Goal: Task Accomplishment & Management: Use online tool/utility

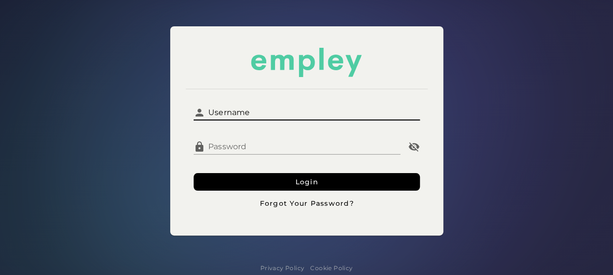
click at [282, 113] on input "Username" at bounding box center [312, 108] width 215 height 23
type input "*********"
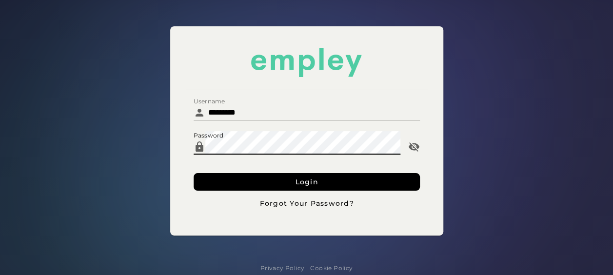
click at [194, 173] on button "Login" at bounding box center [307, 182] width 226 height 18
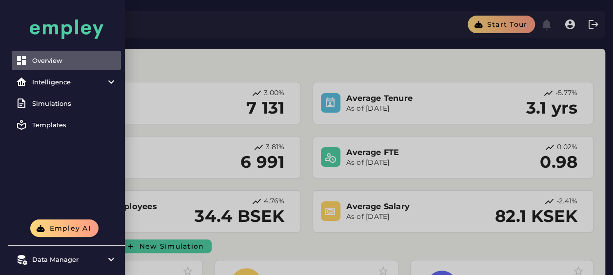
click at [223, 69] on div at bounding box center [306, 238] width 613 height 477
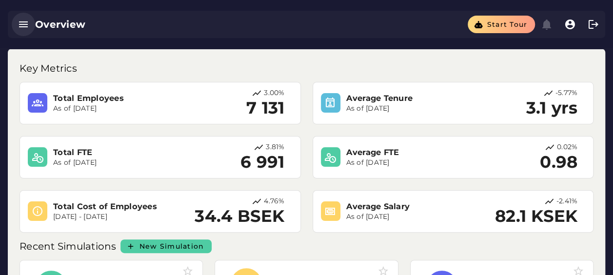
click at [25, 23] on icon "button" at bounding box center [24, 25] width 12 height 12
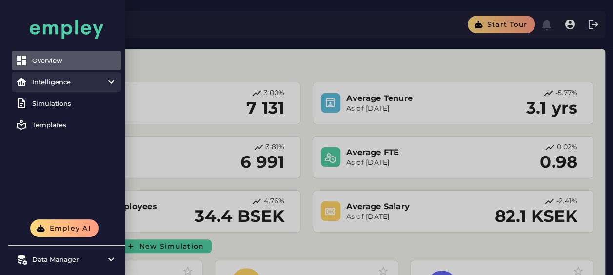
click at [104, 78] on div at bounding box center [109, 82] width 17 height 12
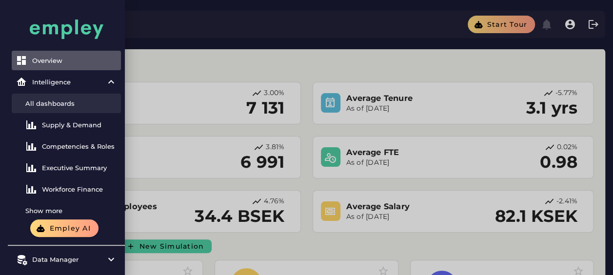
click at [76, 100] on div "All dashboards" at bounding box center [71, 104] width 92 height 8
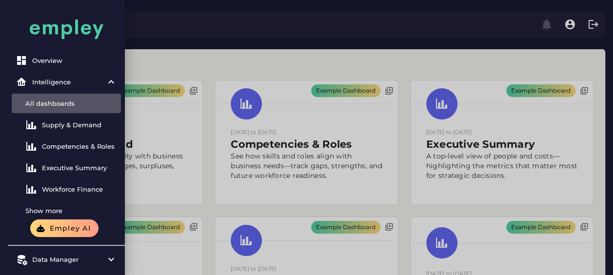
click at [176, 60] on div at bounding box center [306, 273] width 613 height 547
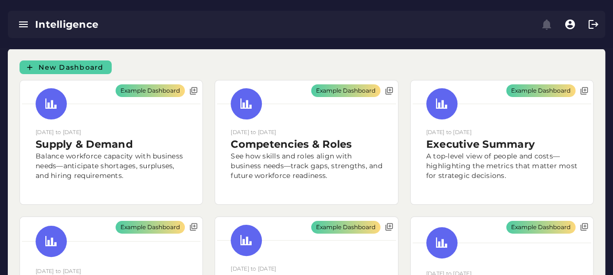
click at [61, 75] on div "Example Dashboard [DATE] to [DATE] Supply & Demand Balance workforce capacity w…" at bounding box center [111, 142] width 195 height 137
click at [61, 65] on span "New Dashboard" at bounding box center [71, 67] width 66 height 9
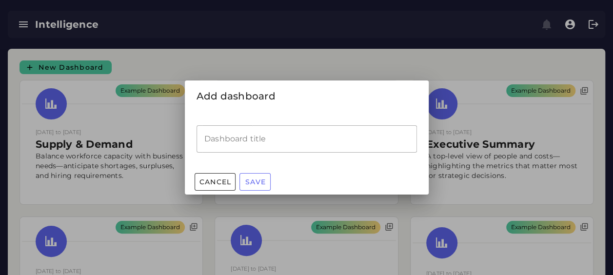
click at [291, 150] on input "Dashboard title" at bounding box center [307, 138] width 221 height 27
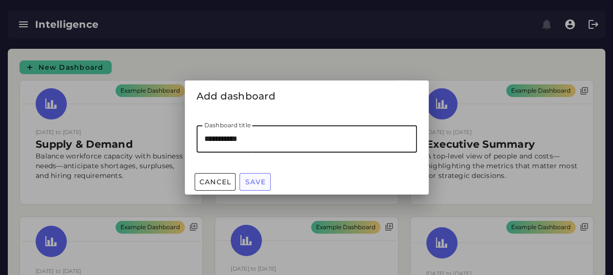
type input "**********"
click at [265, 174] on button "Save" at bounding box center [255, 182] width 31 height 18
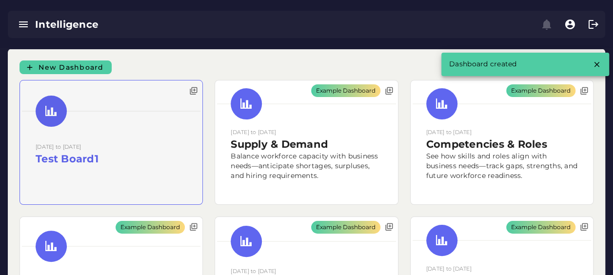
click at [126, 144] on div at bounding box center [111, 143] width 183 height 124
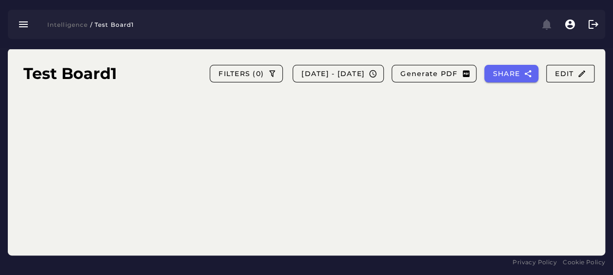
click at [515, 137] on div "Test Board1 FILTERS [PHONE_NUMBER][DATE] - [DATE] Generate PDF SHARE Edit" at bounding box center [307, 152] width 598 height 207
click at [582, 71] on icon "button" at bounding box center [582, 73] width 9 height 9
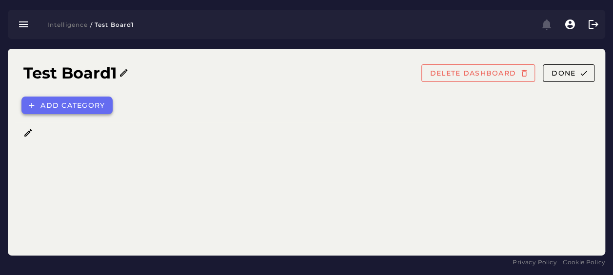
click at [86, 100] on button "Add category" at bounding box center [66, 106] width 91 height 18
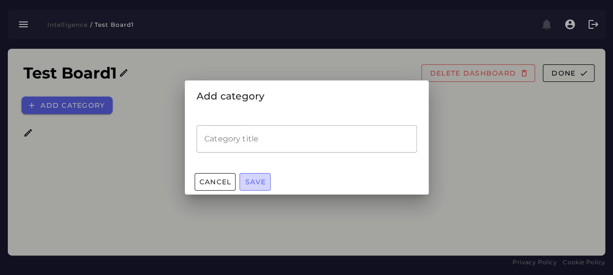
click at [253, 182] on span "Save" at bounding box center [255, 182] width 21 height 9
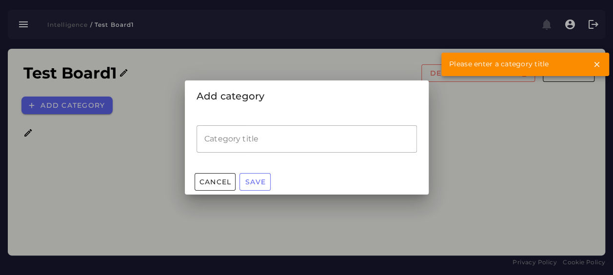
click at [256, 136] on input "Category title" at bounding box center [307, 138] width 221 height 27
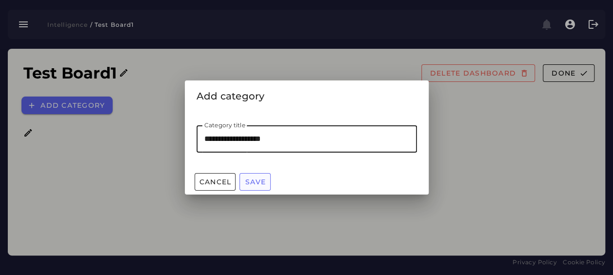
type input "**********"
click at [260, 183] on span "Save" at bounding box center [255, 182] width 21 height 9
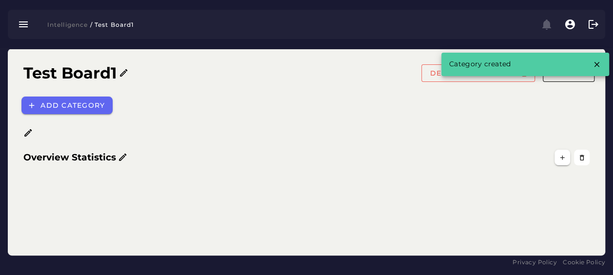
click at [25, 134] on icon at bounding box center [28, 133] width 10 height 10
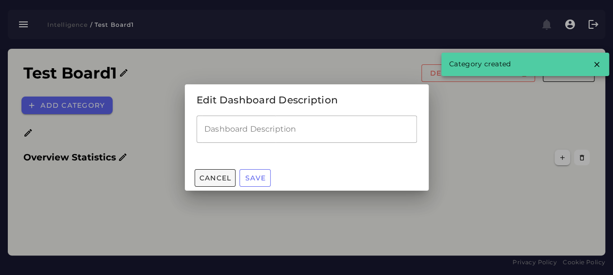
click at [205, 177] on span "Cancel" at bounding box center [215, 178] width 33 height 9
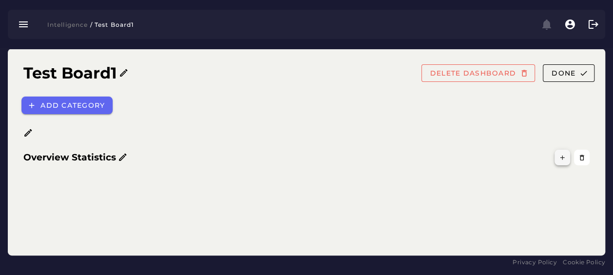
click at [564, 157] on icon "button" at bounding box center [562, 157] width 7 height 7
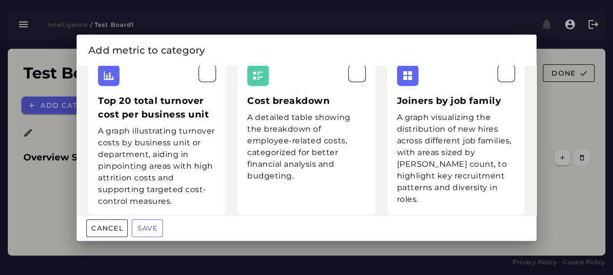
scroll to position [2806, 0]
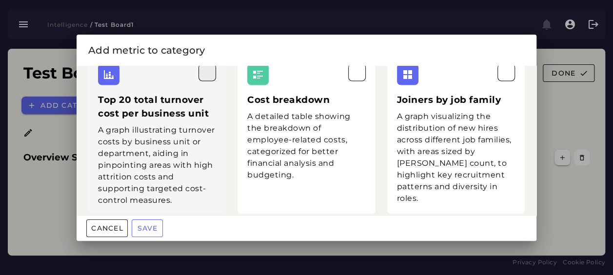
click at [199, 81] on button "button" at bounding box center [208, 72] width 18 height 18
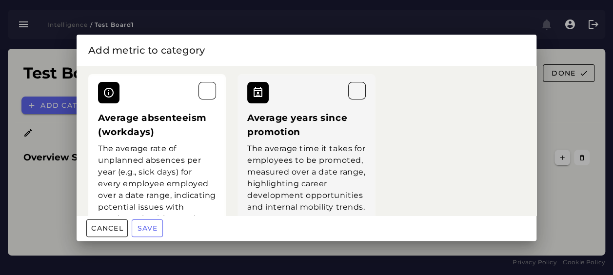
scroll to position [3809, 0]
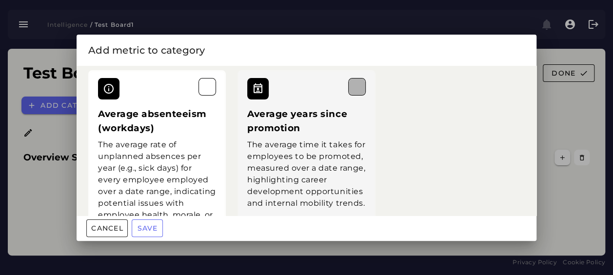
click at [353, 93] on icon "button" at bounding box center [357, 87] width 12 height 12
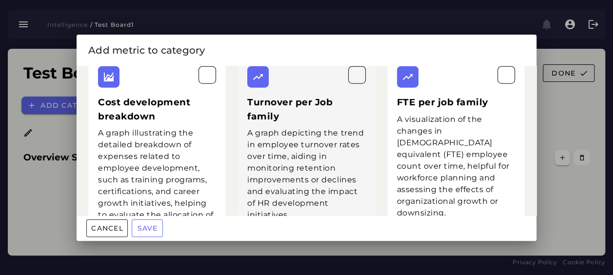
scroll to position [1275, 0]
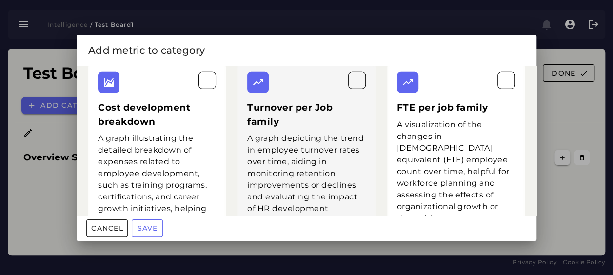
click at [362, 92] on div "Turnover per Job family A graph depicting the trend in employee turnover rates …" at bounding box center [307, 166] width 138 height 205
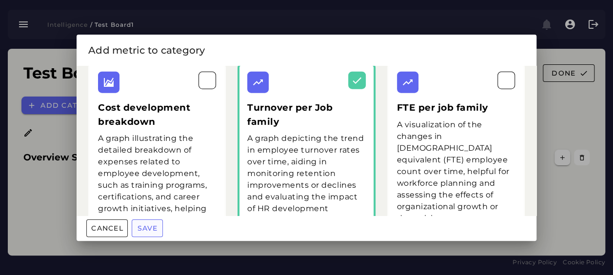
click at [161, 229] on button "Save" at bounding box center [147, 229] width 31 height 18
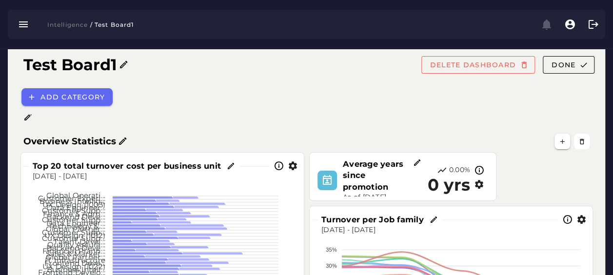
scroll to position [0, 0]
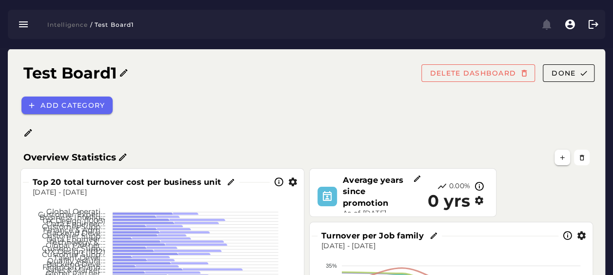
click at [236, 184] on div "Top 20 total turnover cost per business unit" at bounding box center [134, 182] width 211 height 11
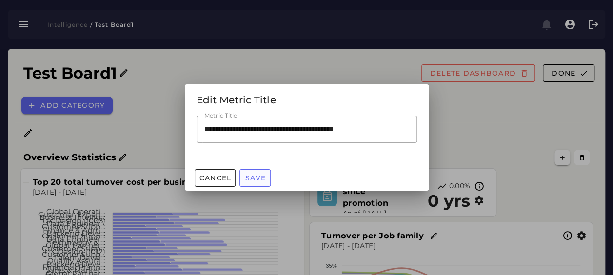
click at [251, 178] on span "Save" at bounding box center [255, 178] width 21 height 9
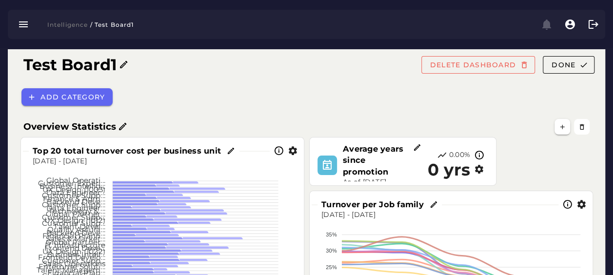
scroll to position [32, 0]
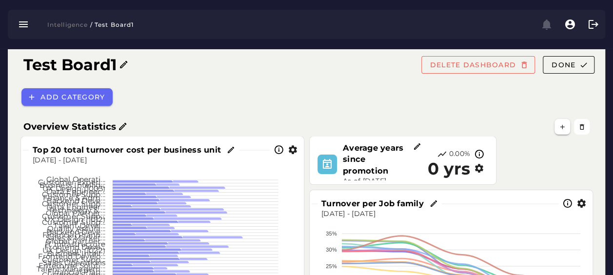
click at [420, 148] on icon at bounding box center [417, 146] width 9 height 9
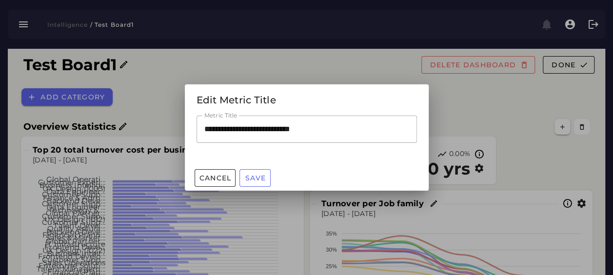
scroll to position [0, 0]
click at [265, 178] on span "Save" at bounding box center [255, 178] width 21 height 9
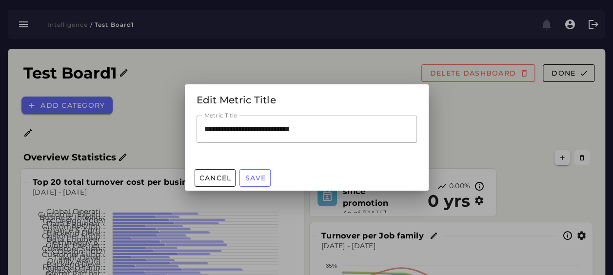
scroll to position [32, 0]
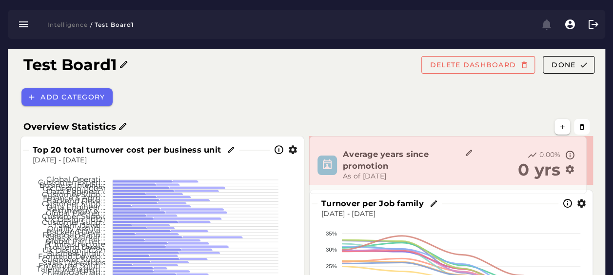
drag, startPoint x: 495, startPoint y: 182, endPoint x: 585, endPoint y: 191, distance: 90.3
click at [585, 191] on span at bounding box center [584, 191] width 5 height 5
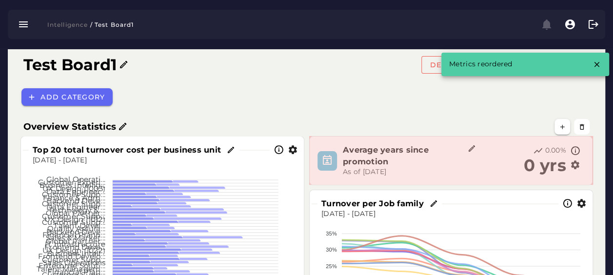
click at [589, 183] on span at bounding box center [590, 183] width 5 height 5
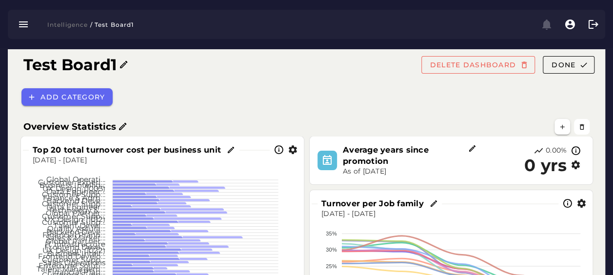
click at [577, 166] on icon "button" at bounding box center [576, 165] width 10 height 10
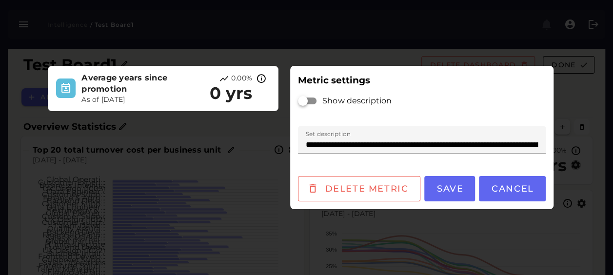
scroll to position [0, 0]
click at [499, 184] on span "Cancel" at bounding box center [512, 188] width 43 height 11
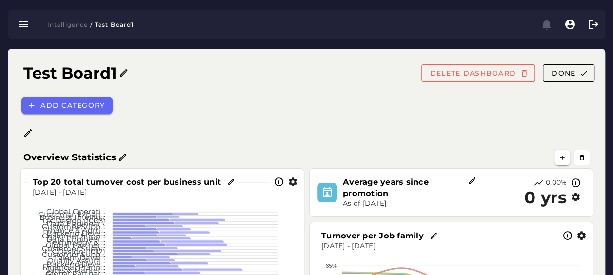
click at [294, 187] on div "Top 20 total turnover cost per business unit" at bounding box center [162, 182] width 279 height 23
click at [294, 182] on icon "button" at bounding box center [293, 182] width 10 height 10
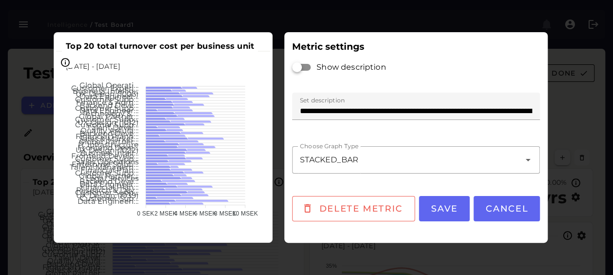
click at [597, 91] on div at bounding box center [306, 137] width 613 height 275
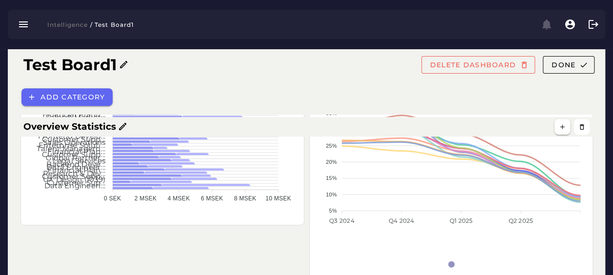
scroll to position [193, 0]
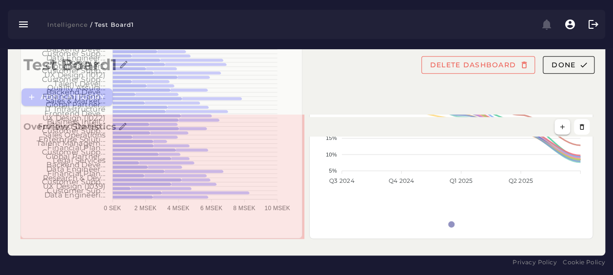
drag, startPoint x: 301, startPoint y: 183, endPoint x: 299, endPoint y: 236, distance: 53.2
click at [299, 236] on span at bounding box center [300, 236] width 5 height 5
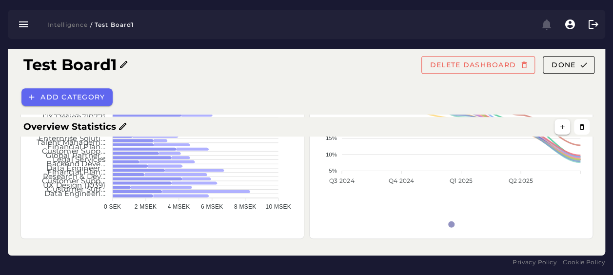
click at [309, 247] on div "Overview Statistics Turnover per Job family [DATE] - [DATE] 35% 35% 30% 30% 25%…" at bounding box center [307, 97] width 590 height 301
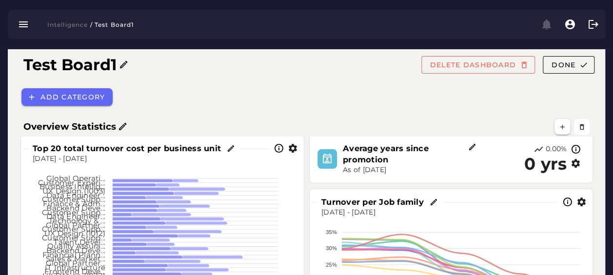
scroll to position [32, 0]
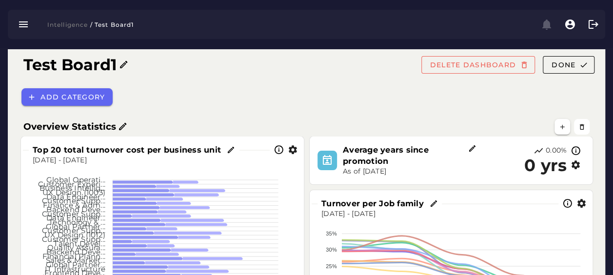
click at [10, 146] on div "Test Board1 DELETE DASHBOARD Done Add category Overview Statistics Turnover per…" at bounding box center [307, 217] width 598 height 400
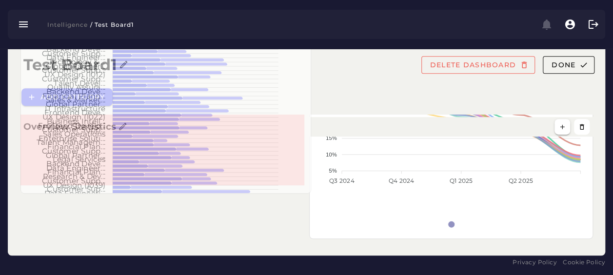
scroll to position [193, 0]
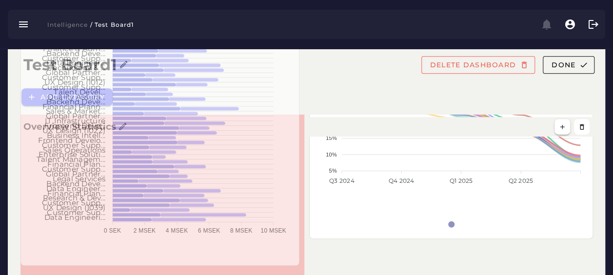
drag, startPoint x: 301, startPoint y: 237, endPoint x: 296, endPoint y: 264, distance: 27.3
click at [296, 264] on span at bounding box center [297, 263] width 5 height 5
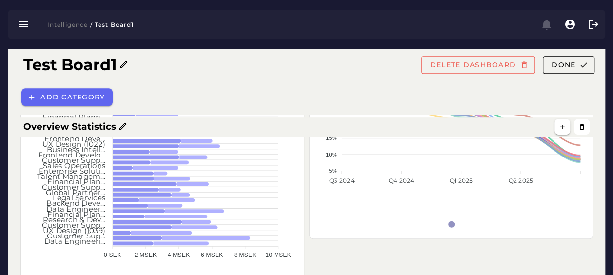
scroll to position [246, 0]
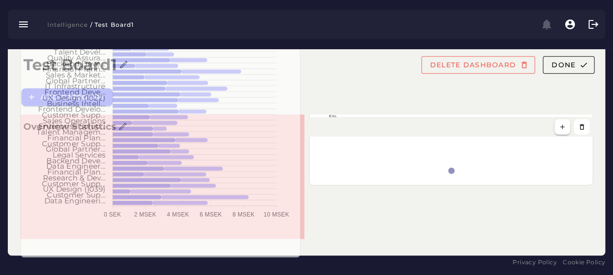
drag, startPoint x: 302, startPoint y: 238, endPoint x: 298, endPoint y: 257, distance: 18.9
click at [298, 257] on span at bounding box center [298, 255] width 5 height 5
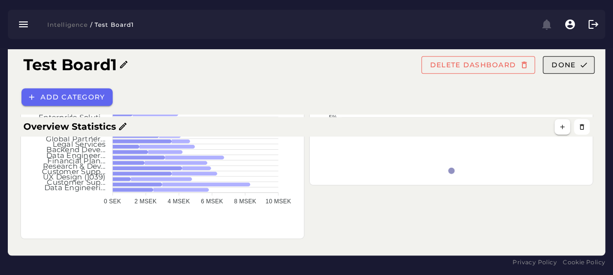
click at [582, 66] on icon "button" at bounding box center [584, 65] width 9 height 9
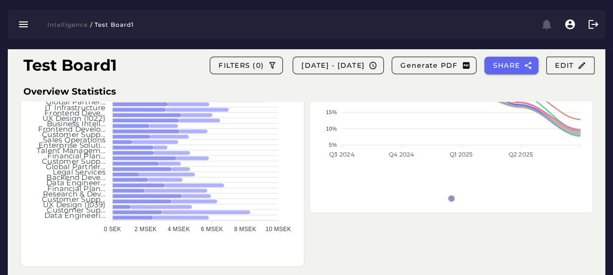
scroll to position [181, 0]
click at [573, 69] on span "Edit" at bounding box center [571, 65] width 32 height 9
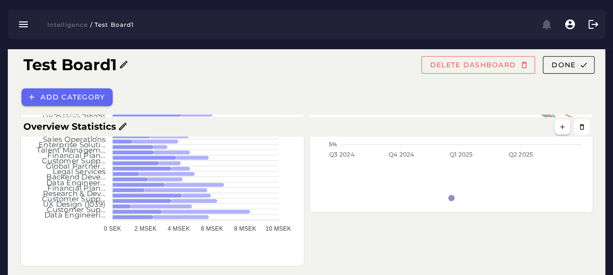
scroll to position [246, 0]
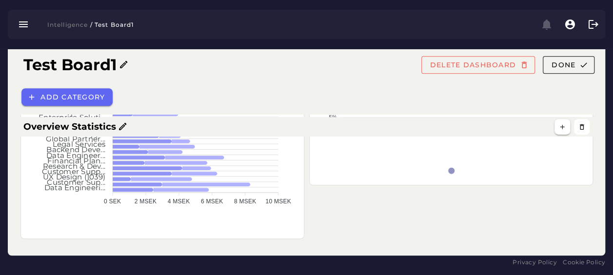
click at [299, 233] on div "Top 20 total turnover cost per business unit [DATE] - [DATE] Global Operati... …" at bounding box center [162, 80] width 275 height 308
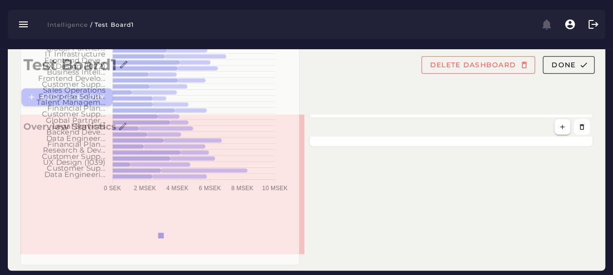
scroll to position [300, 0]
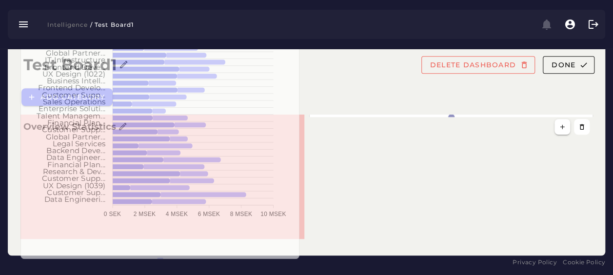
drag, startPoint x: 303, startPoint y: 237, endPoint x: 298, endPoint y: 273, distance: 36.0
click at [298, 273] on div "Test Board1 DELETE DASHBOARD Done Add category Overview Statistics Turnover per…" at bounding box center [306, 12] width 613 height 527
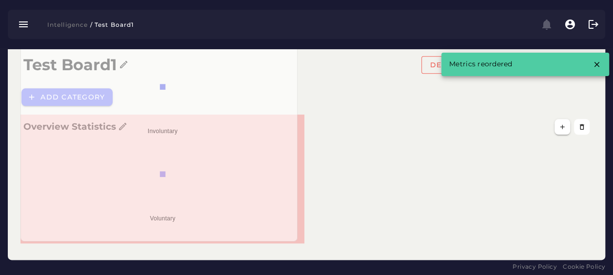
scroll to position [461, 0]
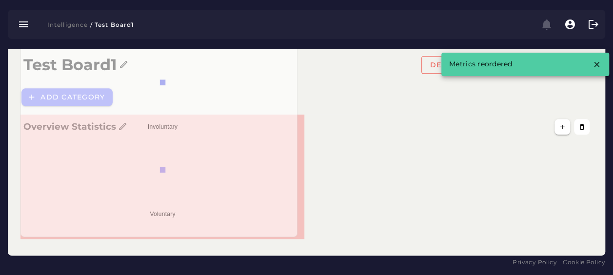
drag, startPoint x: 302, startPoint y: 237, endPoint x: 295, endPoint y: 279, distance: 42.0
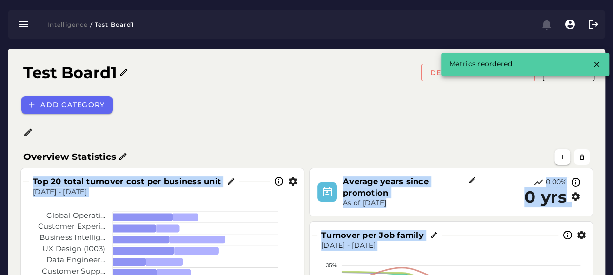
scroll to position [0, 0]
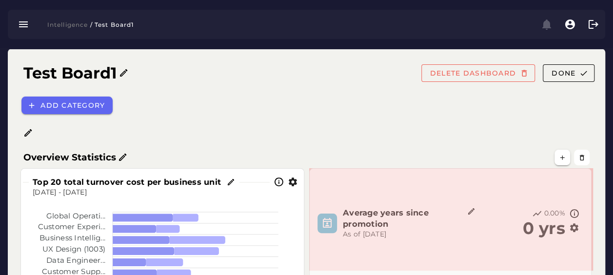
drag, startPoint x: 591, startPoint y: 215, endPoint x: 589, endPoint y: 272, distance: 57.1
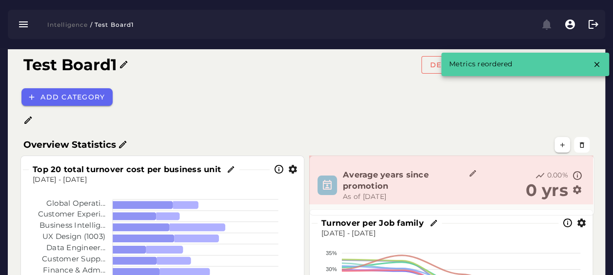
drag, startPoint x: 589, startPoint y: 258, endPoint x: 591, endPoint y: 215, distance: 42.5
click at [591, 215] on span at bounding box center [592, 213] width 5 height 5
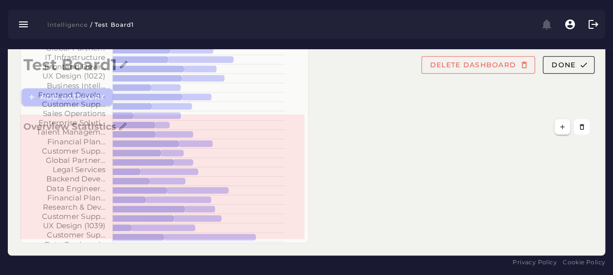
scroll to position [354, 0]
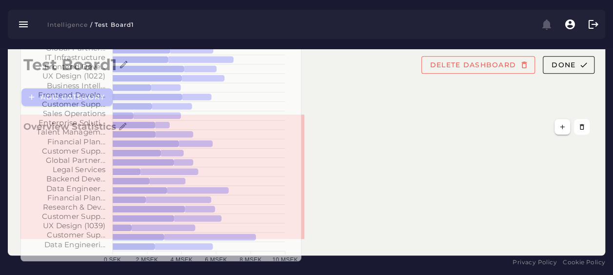
drag, startPoint x: 302, startPoint y: 234, endPoint x: 299, endPoint y: 257, distance: 22.6
click at [299, 257] on span at bounding box center [299, 259] width 5 height 5
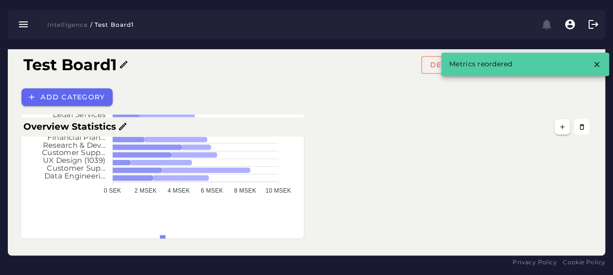
click at [330, 212] on div "Turnover per Job family [DATE] - [DATE] 35% 35% 30% 30% 25% 25% 20% 20% 15% 15%…" at bounding box center [307, 27] width 582 height 434
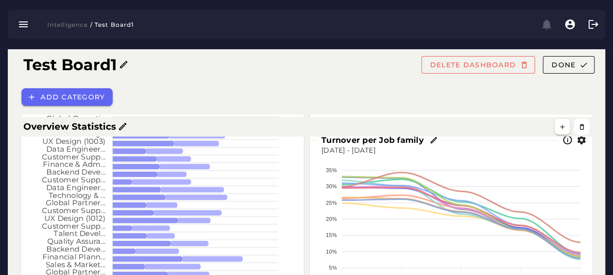
scroll to position [95, 0]
click at [564, 132] on button "button" at bounding box center [563, 127] width 16 height 16
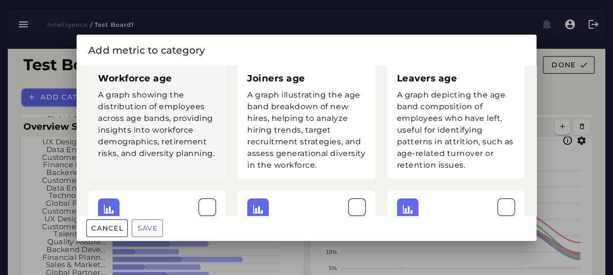
scroll to position [0, 0]
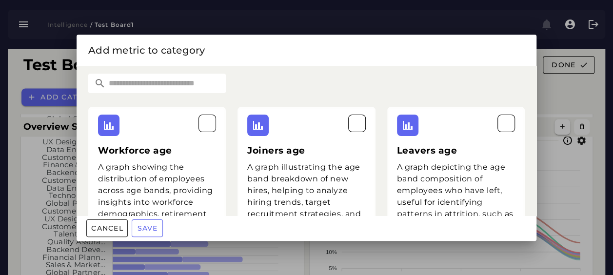
click at [161, 77] on input "text" at bounding box center [166, 84] width 120 height 20
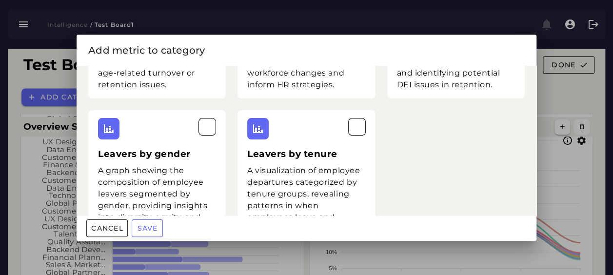
scroll to position [151, 0]
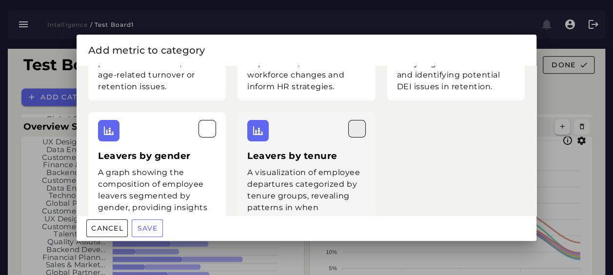
type input "*******"
click at [352, 126] on icon "button" at bounding box center [357, 129] width 12 height 12
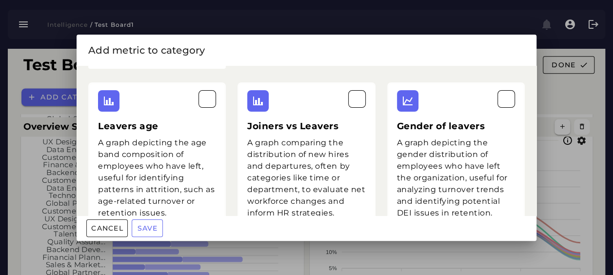
scroll to position [21, 0]
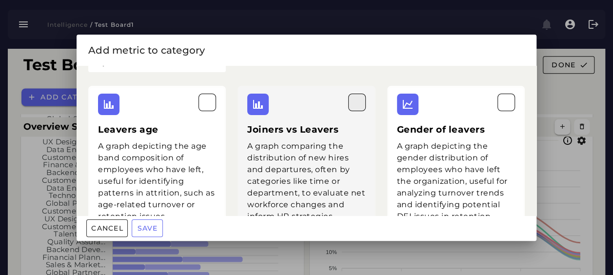
click at [353, 107] on icon "button" at bounding box center [357, 103] width 12 height 12
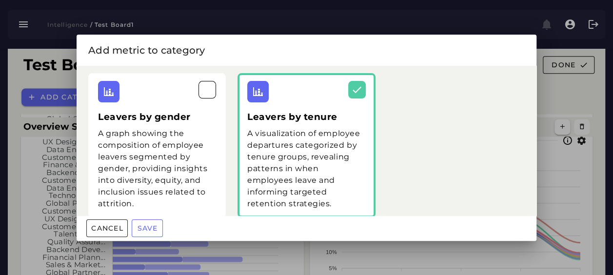
scroll to position [203, 0]
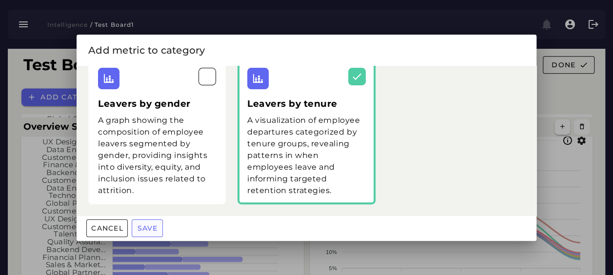
click at [156, 223] on button "Save" at bounding box center [147, 229] width 31 height 18
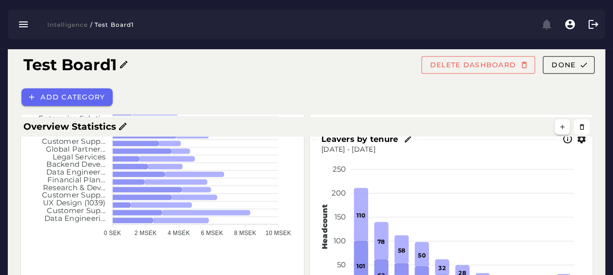
scroll to position [310, 0]
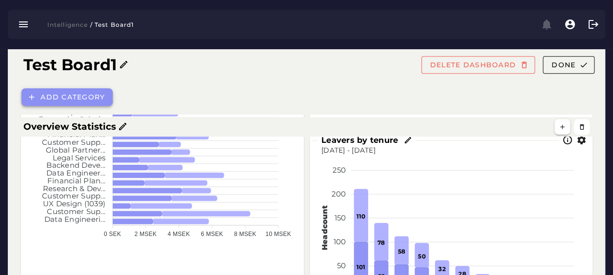
click at [29, 104] on button "Add category" at bounding box center [66, 97] width 91 height 18
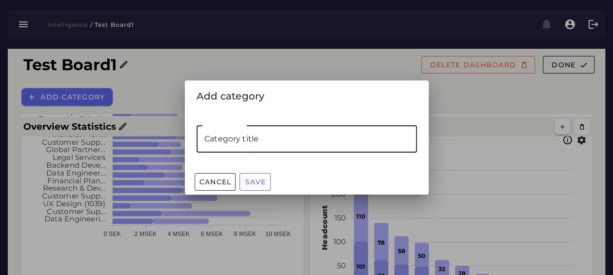
click at [266, 136] on input "Category title" at bounding box center [307, 138] width 221 height 27
click at [208, 179] on span "Cancel" at bounding box center [215, 182] width 33 height 9
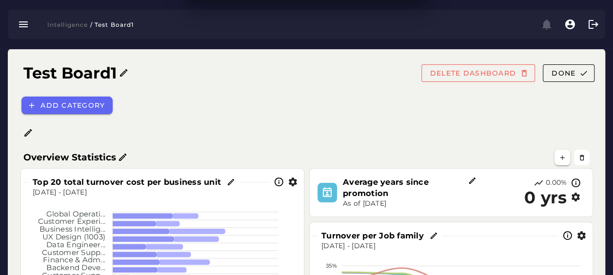
scroll to position [310, 0]
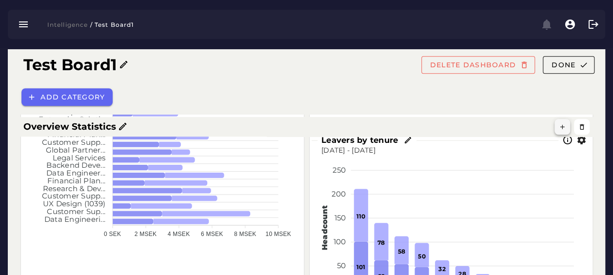
click at [562, 122] on button "button" at bounding box center [563, 127] width 16 height 16
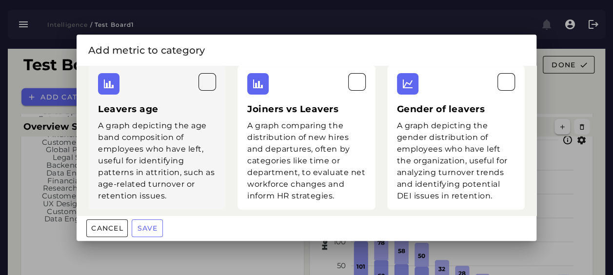
scroll to position [40, 0]
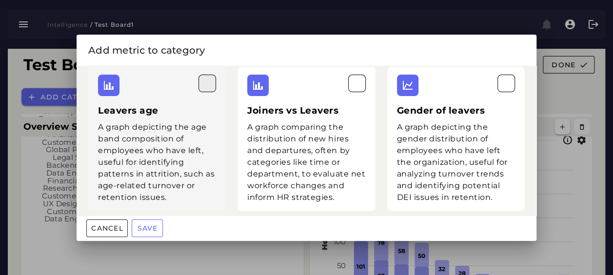
click at [208, 79] on icon "button" at bounding box center [208, 84] width 12 height 12
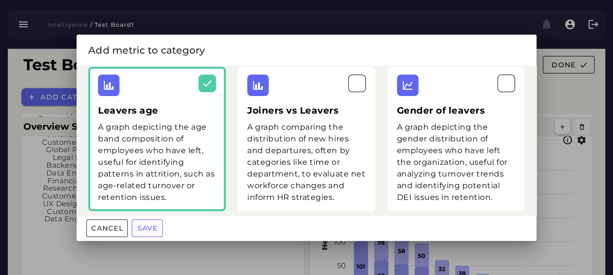
click at [148, 228] on span "Save" at bounding box center [147, 228] width 21 height 9
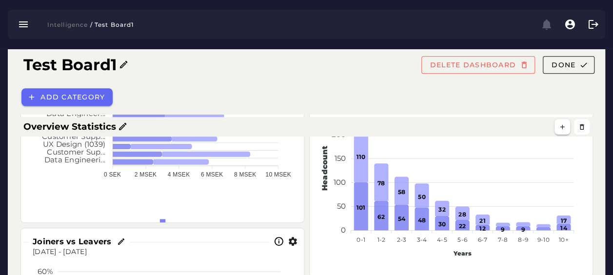
scroll to position [366, 0]
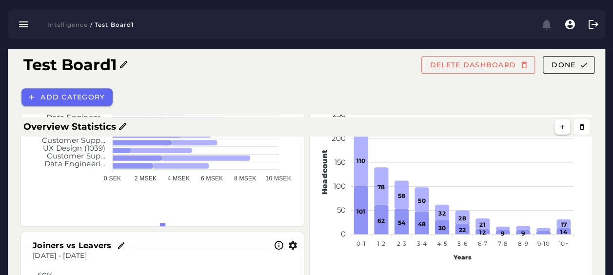
click at [306, 175] on div "Turnover per Job family [DATE] - [DATE] 35% 35% 30% 30% 25% 25% 20% 20% 15% 15%…" at bounding box center [307, 148] width 582 height 703
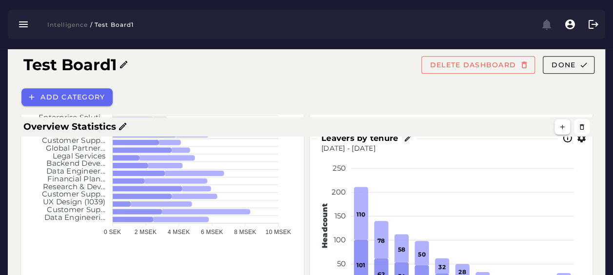
scroll to position [310, 0]
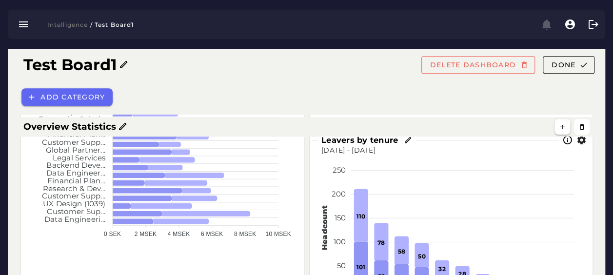
click at [586, 142] on icon "button" at bounding box center [582, 140] width 10 height 10
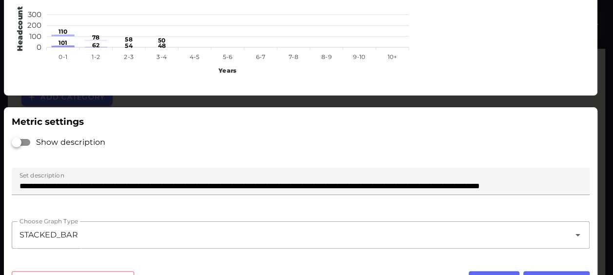
scroll to position [0, 0]
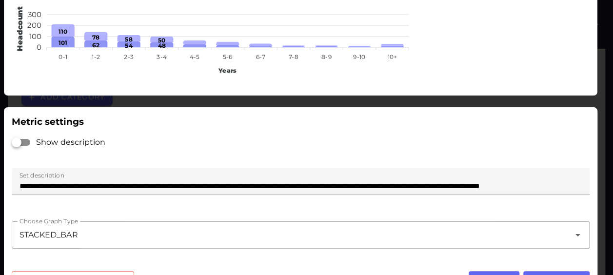
click at [463, 87] on div "300 300 200 200 100 100 0 0 Headcount 101 62 54 48 110 78 58 50 0-1 0-1 1-2 1-2…" at bounding box center [300, 43] width 577 height 87
click at [218, 145] on div "Show description" at bounding box center [301, 142] width 578 height 27
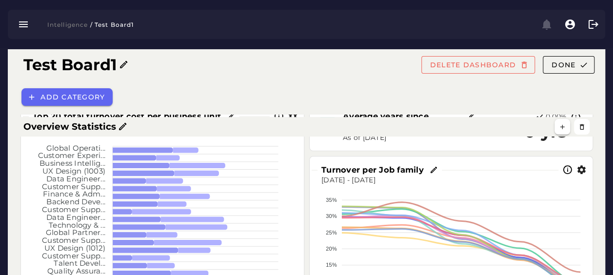
scroll to position [66, 0]
click at [560, 118] on div "Overview Statistics" at bounding box center [307, 127] width 574 height 20
click at [561, 122] on button "button" at bounding box center [563, 127] width 16 height 16
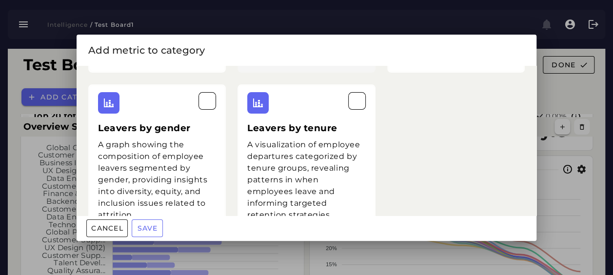
scroll to position [186, 0]
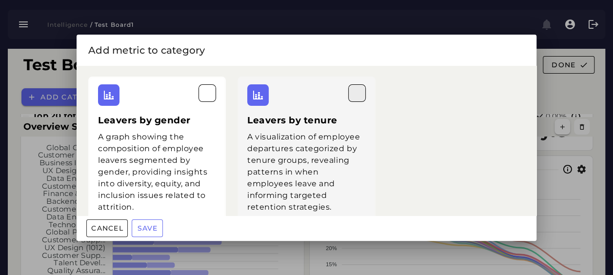
click at [353, 101] on button "button" at bounding box center [357, 93] width 18 height 18
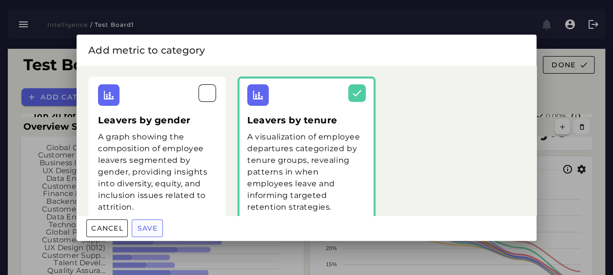
click at [153, 226] on span "Save" at bounding box center [147, 228] width 21 height 9
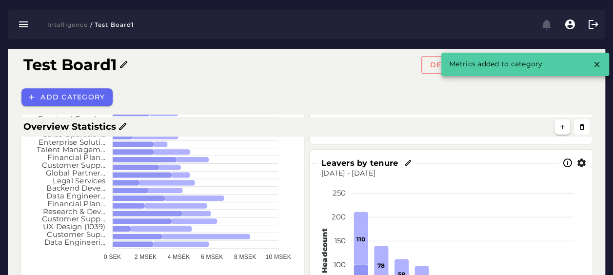
scroll to position [287, 0]
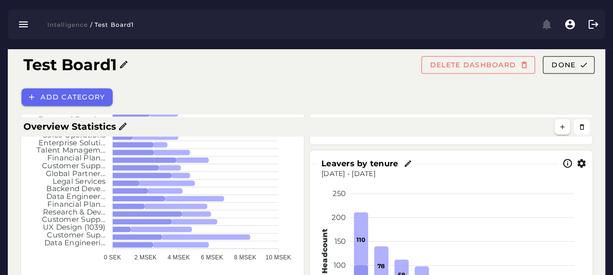
click at [582, 164] on icon "button" at bounding box center [582, 164] width 10 height 10
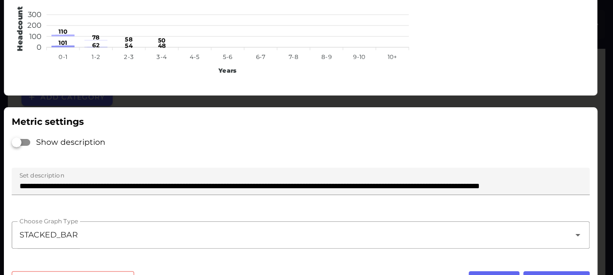
scroll to position [0, 0]
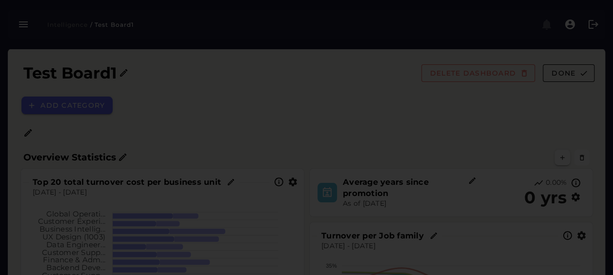
scroll to position [287, 0]
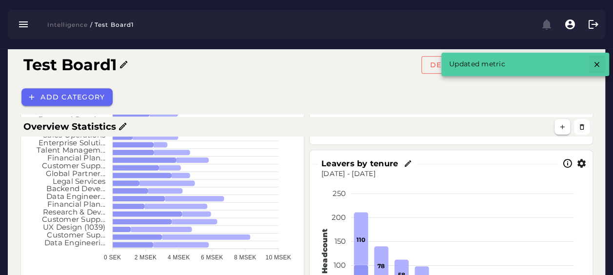
click at [599, 62] on icon "button" at bounding box center [597, 64] width 9 height 9
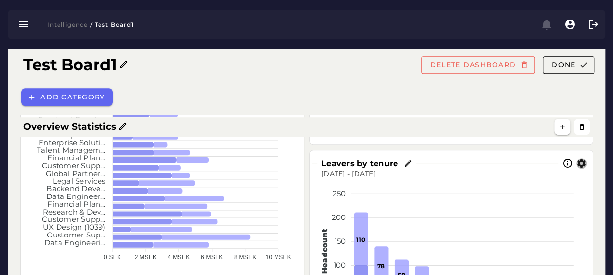
click at [585, 164] on icon "button" at bounding box center [582, 164] width 10 height 10
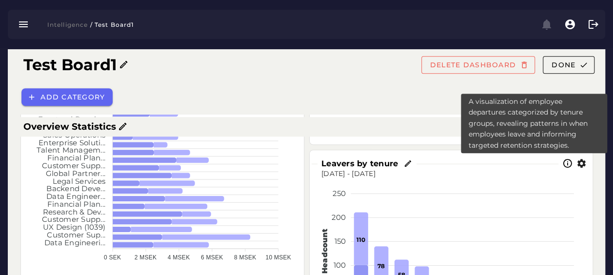
click at [568, 163] on icon at bounding box center [568, 164] width 10 height 10
click at [564, 162] on icon at bounding box center [568, 164] width 10 height 10
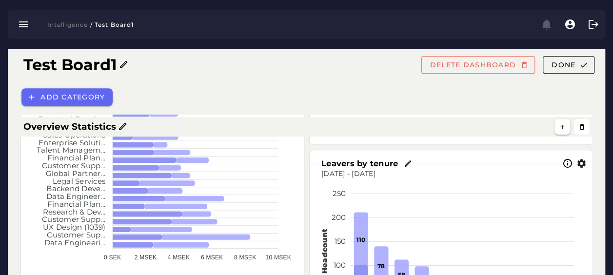
click at [602, 175] on div "Test Board1 DELETE DASHBOARD Done Add category Overview Statistics Turnover per…" at bounding box center [307, 176] width 598 height 829
click at [583, 163] on icon "button" at bounding box center [582, 164] width 10 height 10
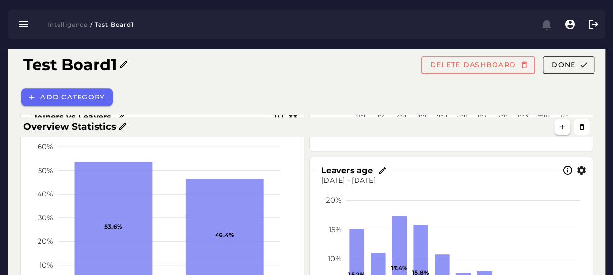
scroll to position [494, 0]
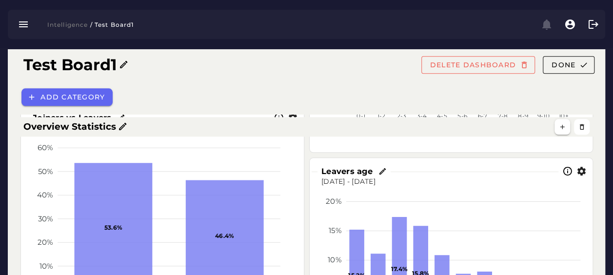
click at [581, 171] on icon "button" at bounding box center [582, 171] width 10 height 10
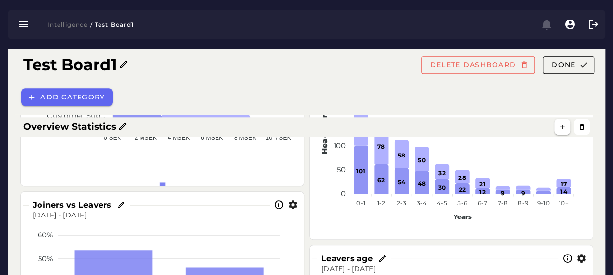
scroll to position [407, 0]
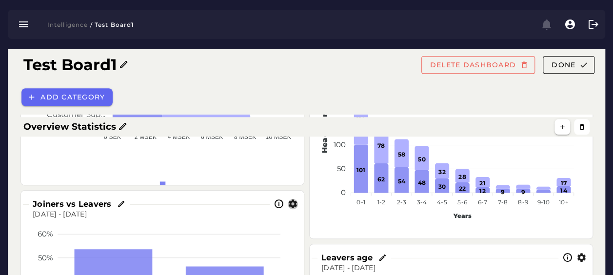
click at [295, 207] on icon "button" at bounding box center [293, 204] width 10 height 10
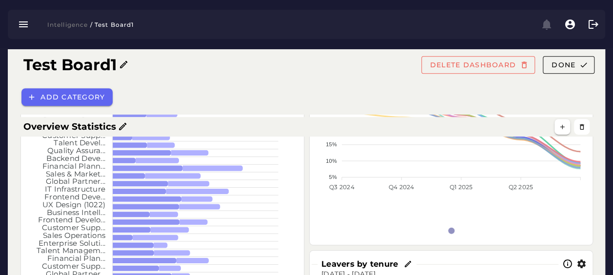
scroll to position [183, 0]
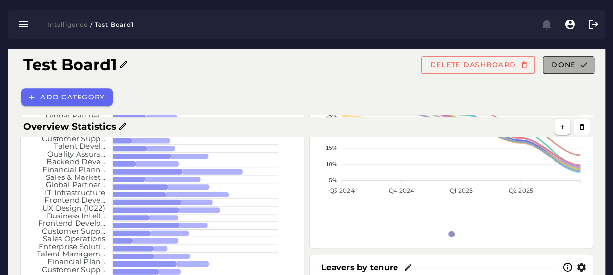
click at [574, 63] on span "Done" at bounding box center [563, 65] width 24 height 9
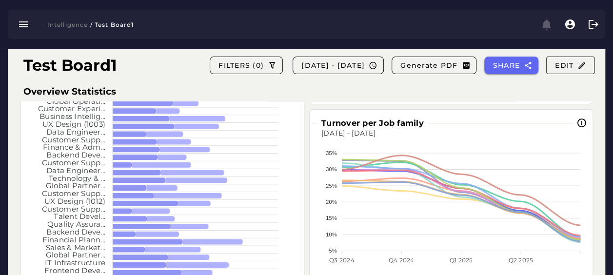
scroll to position [0, 0]
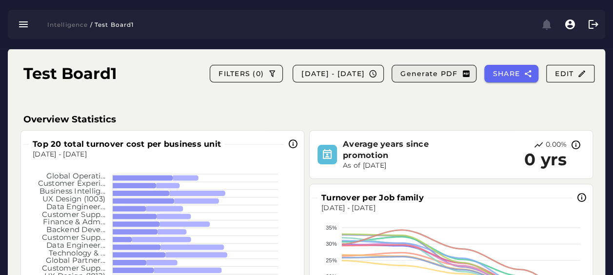
click at [424, 75] on span "Generate PDF" at bounding box center [429, 73] width 58 height 9
